Goal: Task Accomplishment & Management: Manage account settings

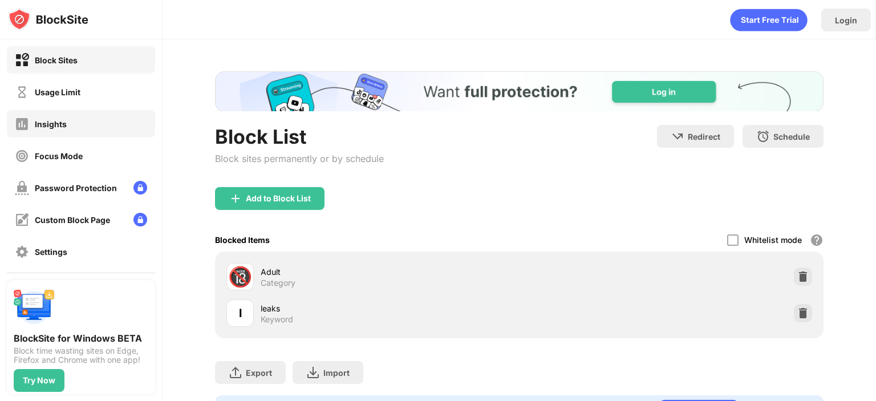
click at [66, 128] on div "Insights" at bounding box center [41, 124] width 52 height 14
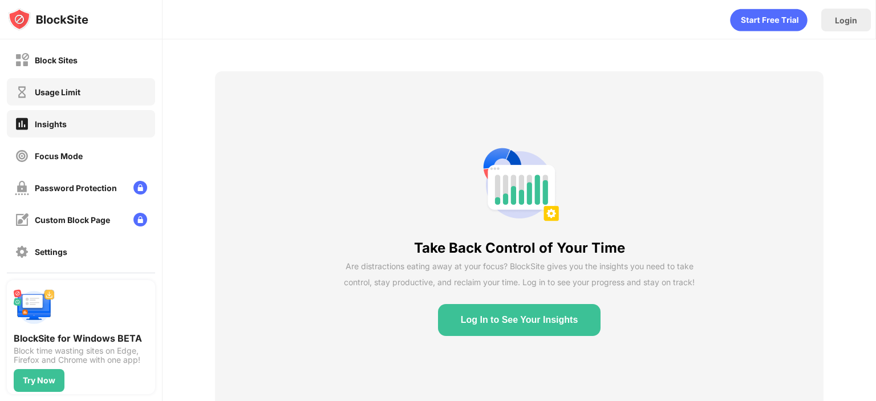
click at [64, 92] on div "Usage Limit" at bounding box center [58, 92] width 46 height 10
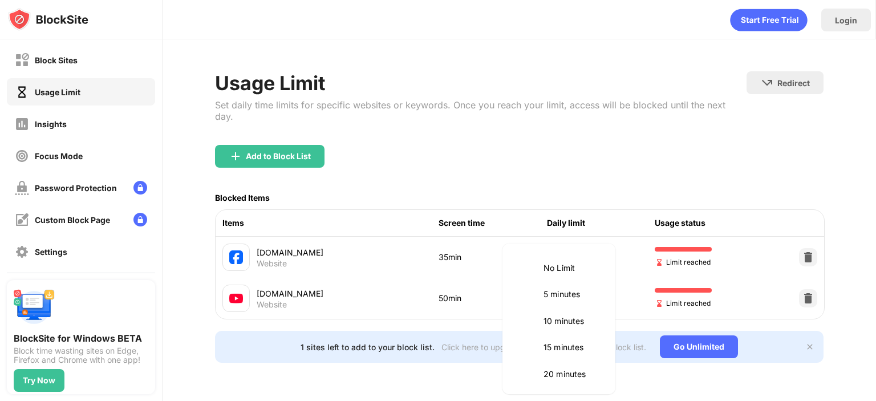
click at [588, 284] on body "Block Sites Usage Limit Insights Focus Mode Password Protection Custom Block Pa…" at bounding box center [438, 200] width 876 height 401
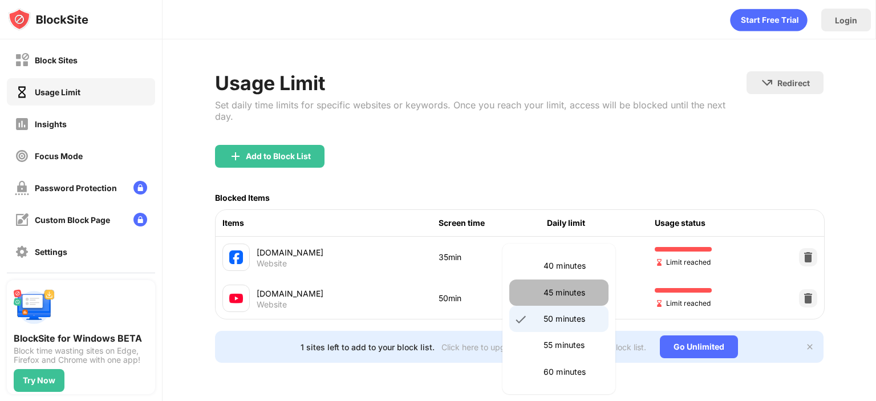
click at [584, 292] on p "45 minutes" at bounding box center [573, 292] width 58 height 13
type input "**"
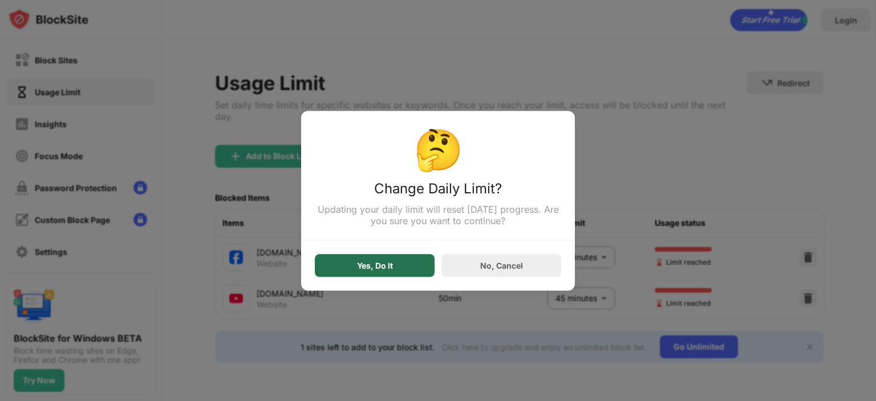
click at [376, 266] on div "Yes, Do It" at bounding box center [375, 265] width 36 height 9
